Goal: Use online tool/utility: Utilize a website feature to perform a specific function

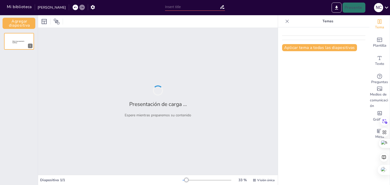
type input "Imported CALIDAD DE LA CARNE.pptx"
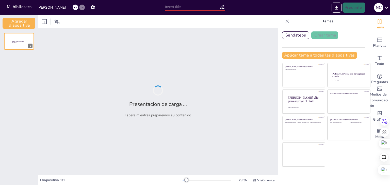
type input "Imported CALIDAD DE LA CARNE.pptx"
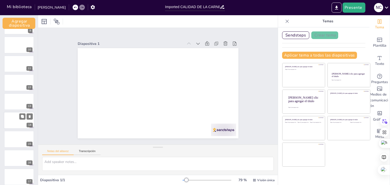
scroll to position [178, 0]
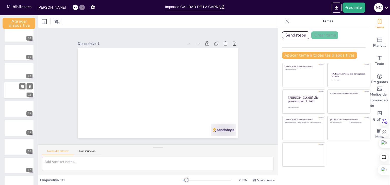
click at [9, 89] on div at bounding box center [19, 90] width 30 height 17
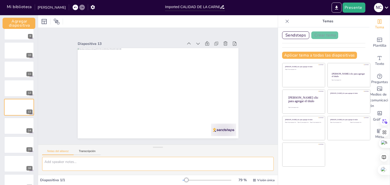
drag, startPoint x: 48, startPoint y: 161, endPoint x: 56, endPoint y: 163, distance: 8.8
click at [48, 161] on textarea at bounding box center [158, 164] width 232 height 14
type textarea "mejorar"
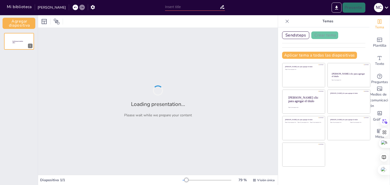
type input "Imported CALIDAD DE LA CARNE.pptx"
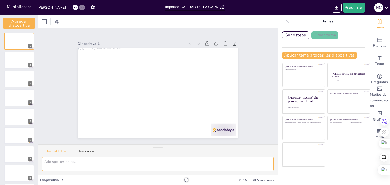
click at [74, 164] on textarea at bounding box center [158, 164] width 232 height 14
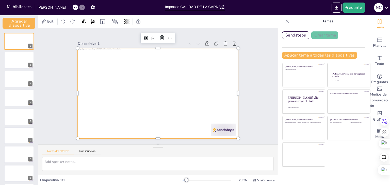
click at [109, 111] on div at bounding box center [157, 93] width 176 height 122
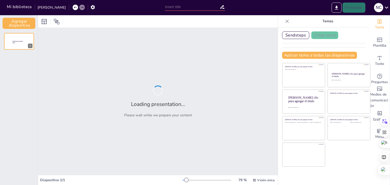
type input "Imported CALIDAD DE LA CARNE.pptx"
